Goal: Task Accomplishment & Management: Use online tool/utility

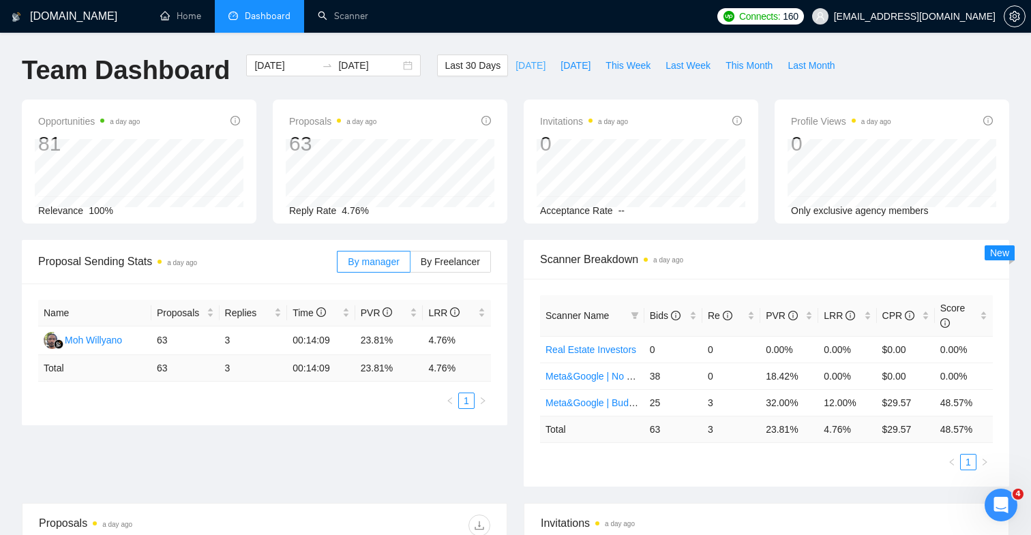
click at [535, 72] on button "[DATE]" at bounding box center [530, 66] width 45 height 22
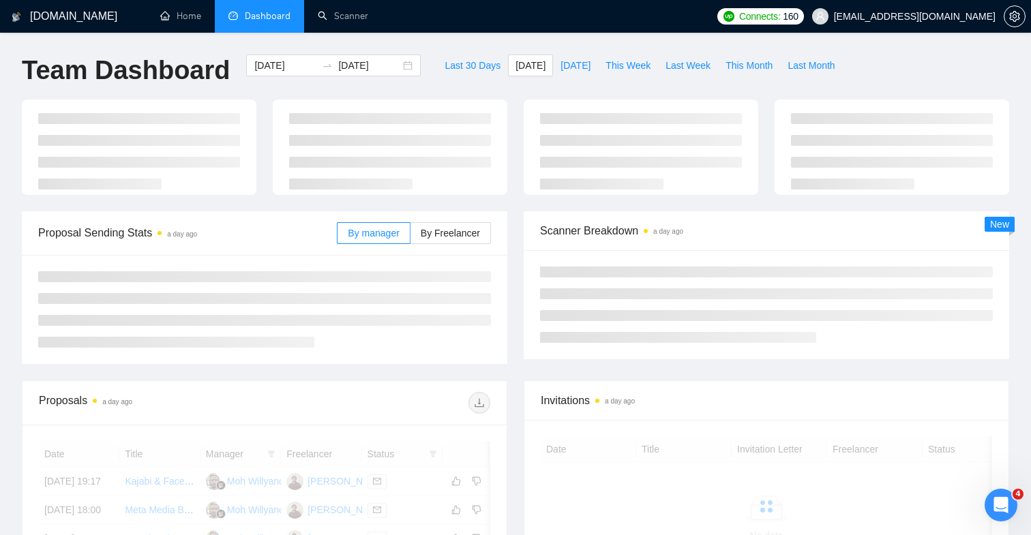
type input "[DATE]"
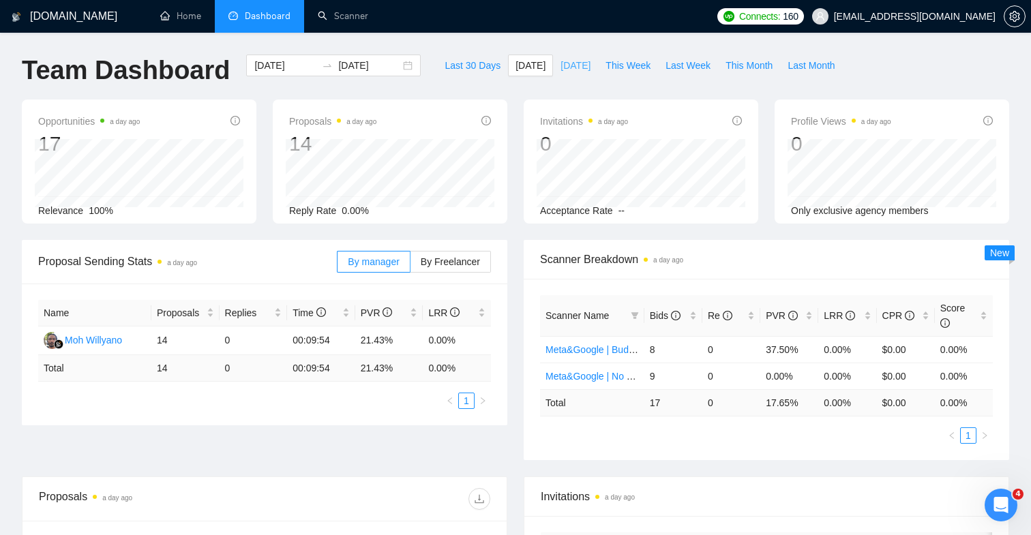
click at [589, 71] on span "[DATE]" at bounding box center [576, 65] width 30 height 15
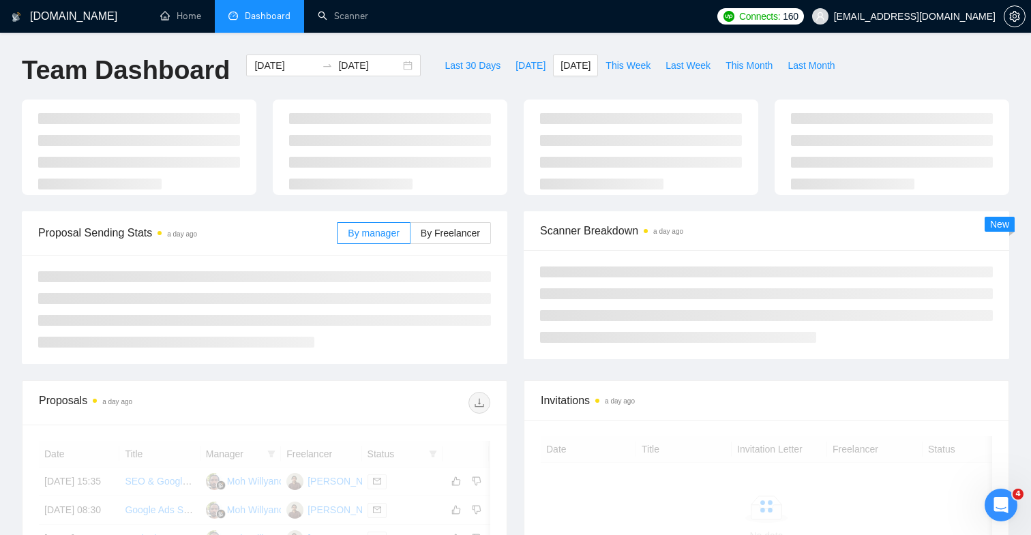
type input "[DATE]"
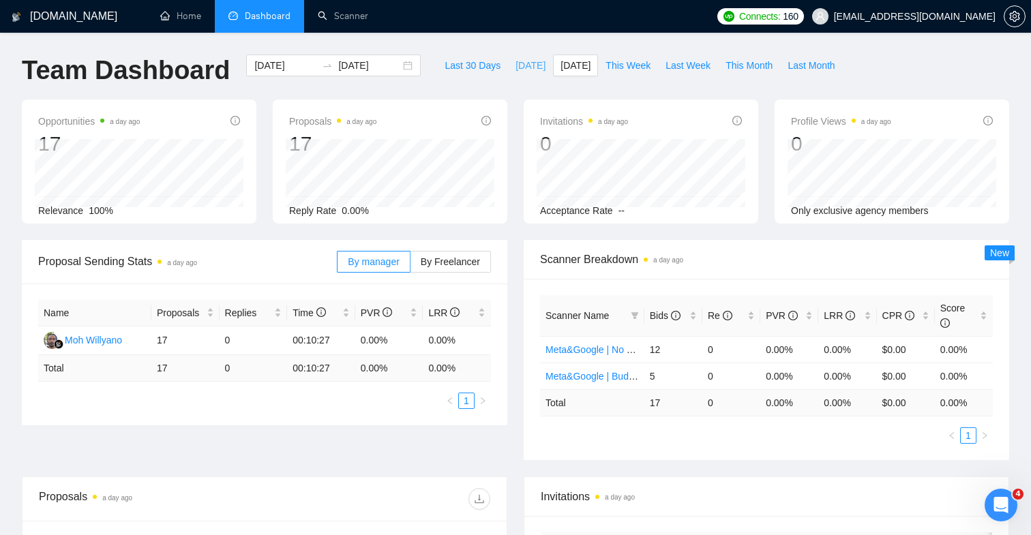
click at [516, 65] on span "[DATE]" at bounding box center [531, 65] width 30 height 15
type input "[DATE]"
click at [458, 65] on span "Last 30 Days" at bounding box center [473, 65] width 56 height 15
type input "[DATE]"
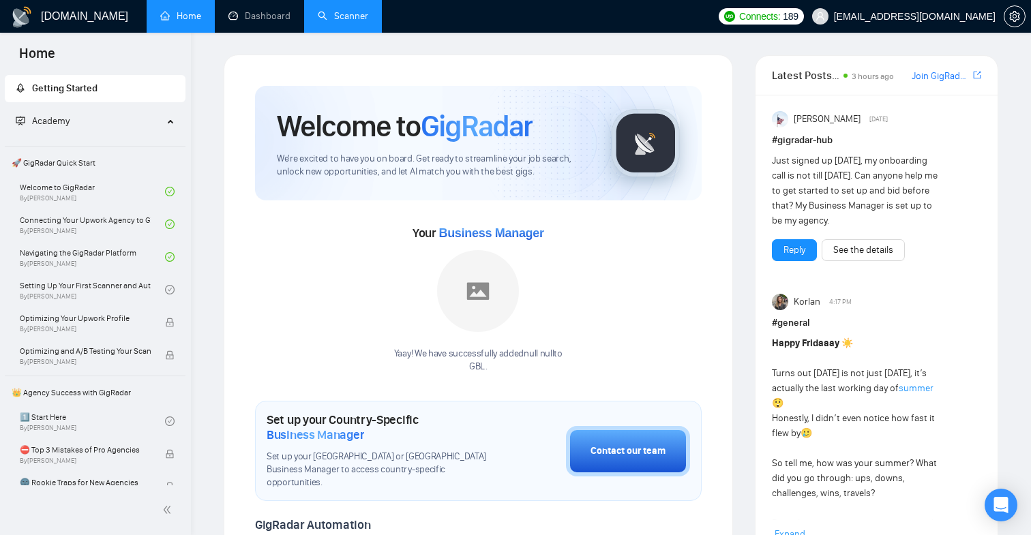
click at [363, 12] on link "Scanner" at bounding box center [343, 16] width 50 height 12
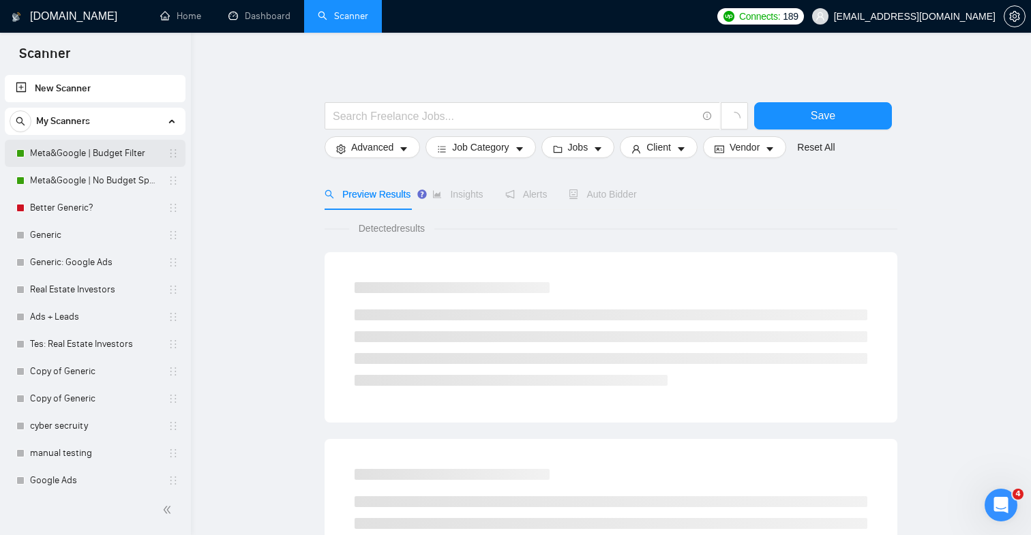
click at [91, 156] on link "Meta&Google | Budget Filter" at bounding box center [95, 153] width 130 height 27
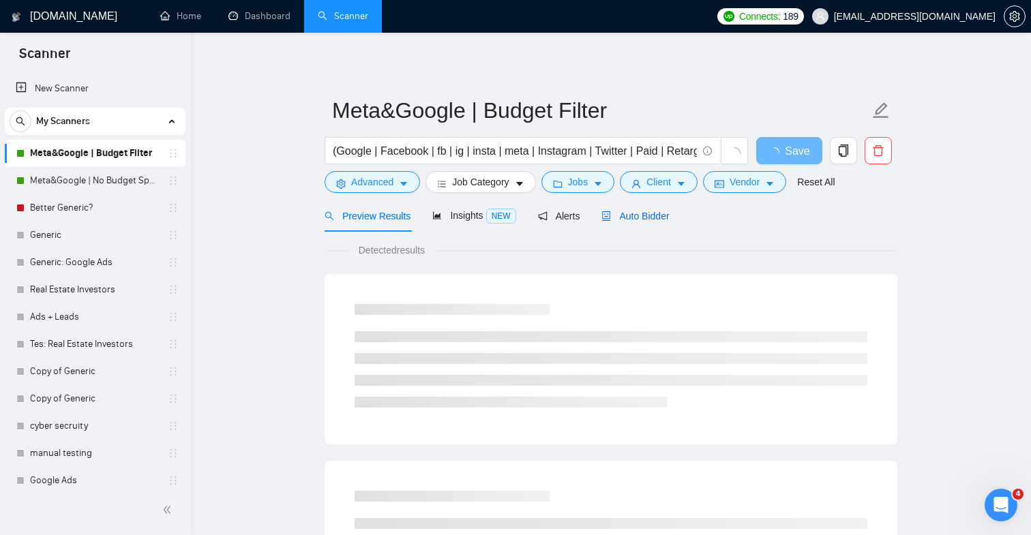
click at [643, 212] on span "Auto Bidder" at bounding box center [636, 216] width 68 height 11
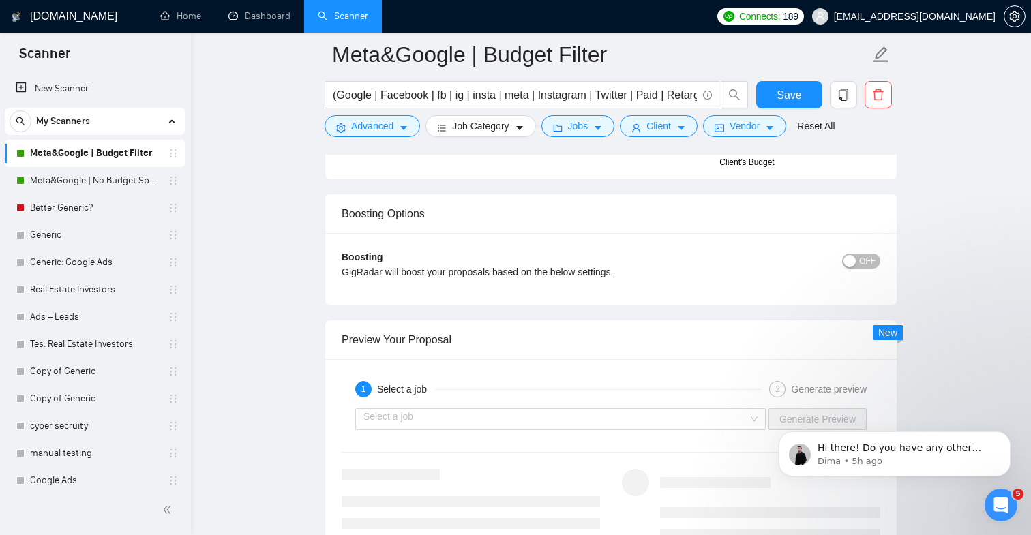
scroll to position [2464, 0]
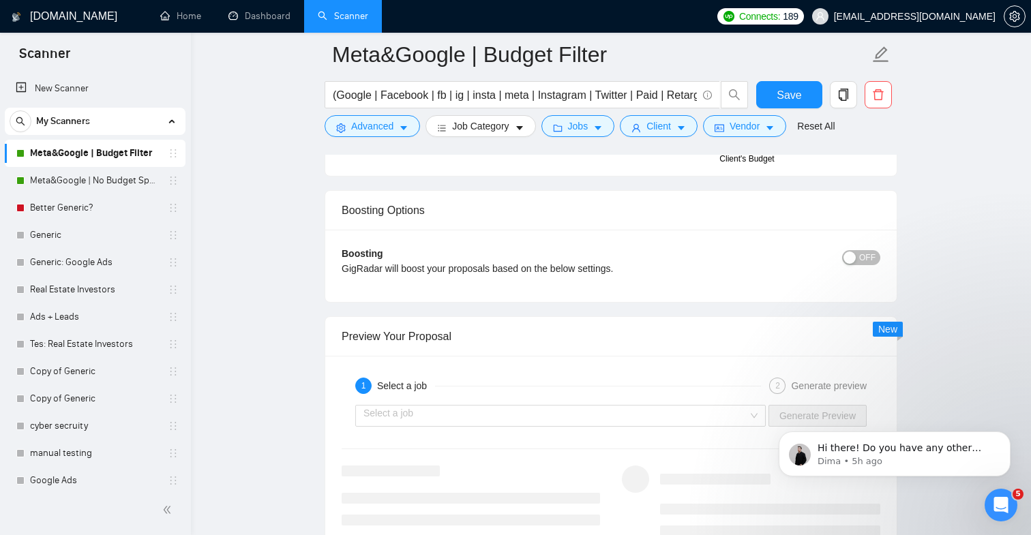
click at [866, 256] on span "OFF" at bounding box center [868, 257] width 16 height 15
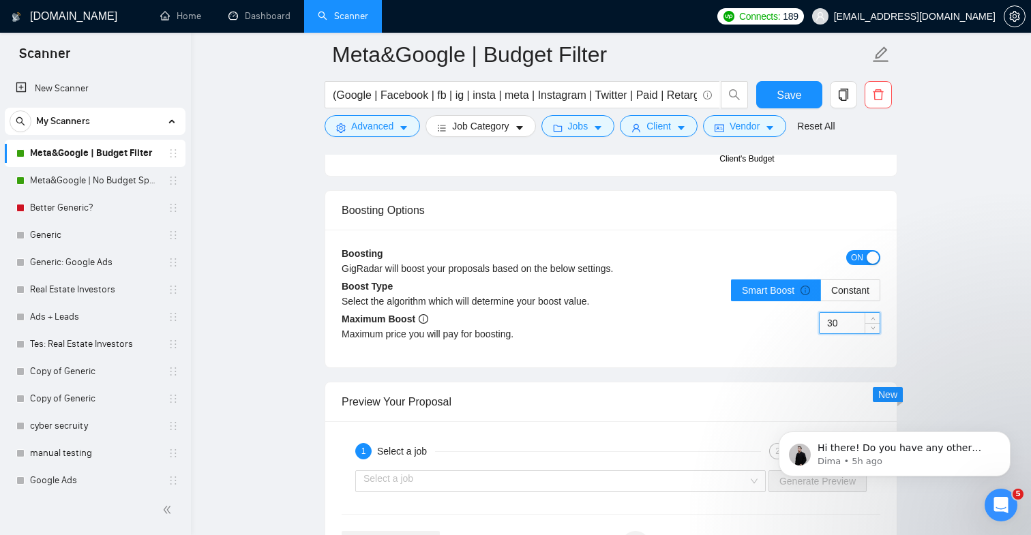
drag, startPoint x: 847, startPoint y: 325, endPoint x: 703, endPoint y: 325, distance: 144.6
click at [703, 325] on div "30" at bounding box center [745, 331] width 269 height 38
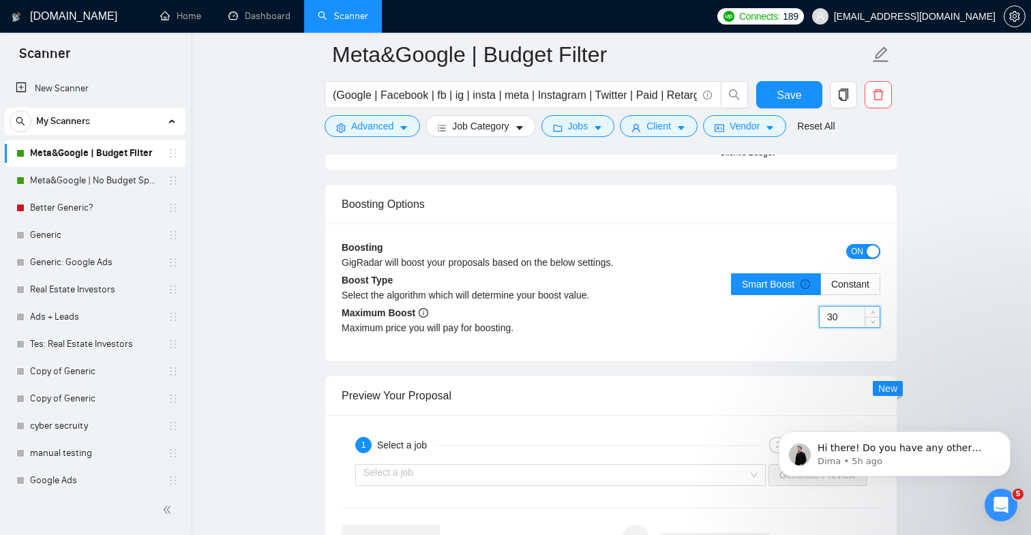
scroll to position [2469, 0]
type input "2"
type input "1"
type input "80"
click at [647, 299] on div "Smart Boost Constant" at bounding box center [745, 294] width 269 height 38
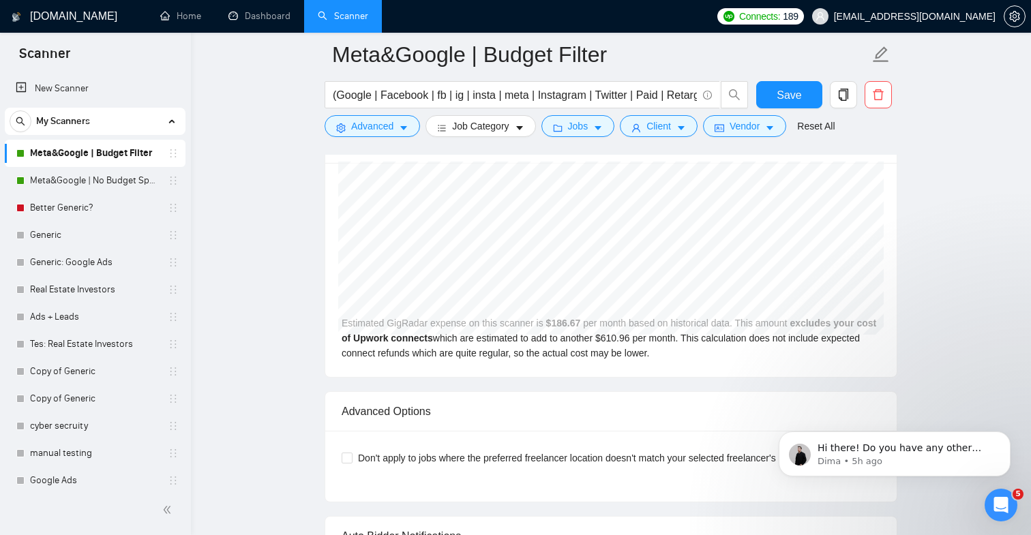
scroll to position [2799, 0]
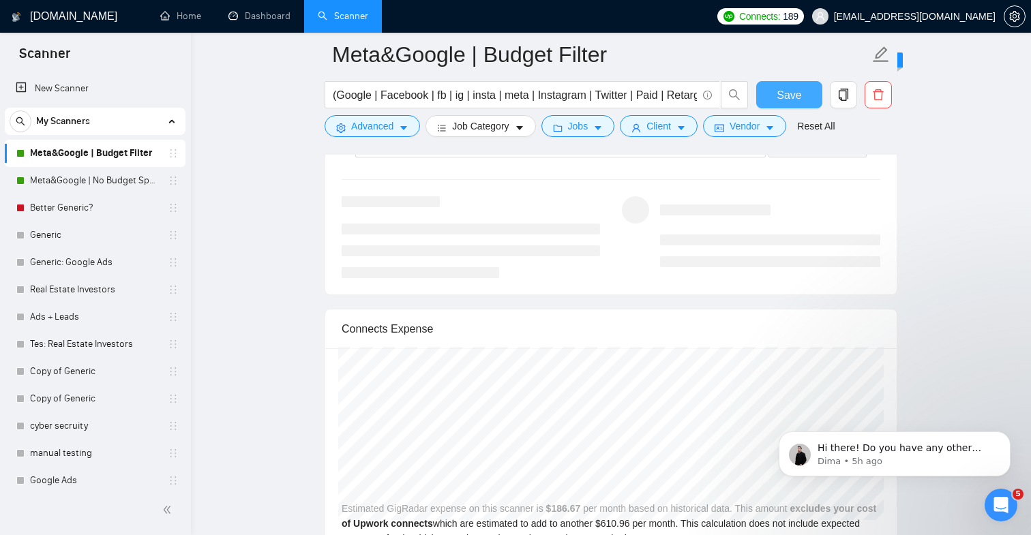
click at [797, 85] on button "Save" at bounding box center [790, 94] width 66 height 27
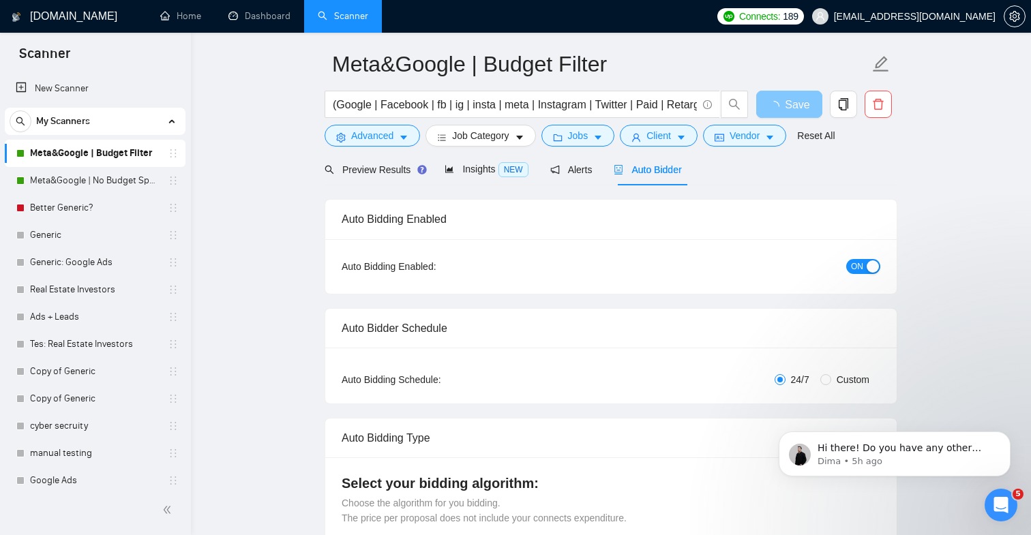
scroll to position [0, 0]
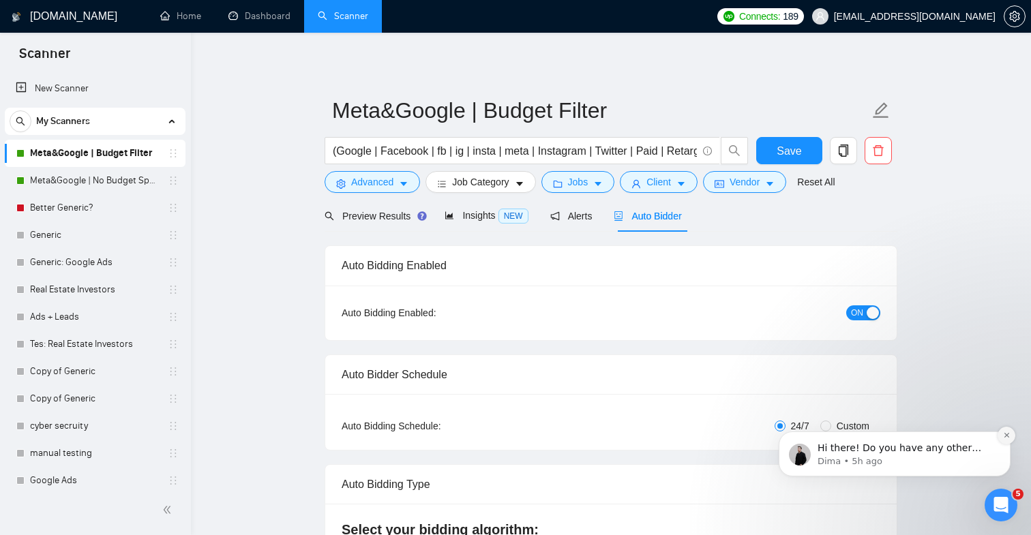
click at [1007, 439] on icon "Dismiss notification" at bounding box center [1007, 436] width 8 height 8
